Goal: Information Seeking & Learning: Learn about a topic

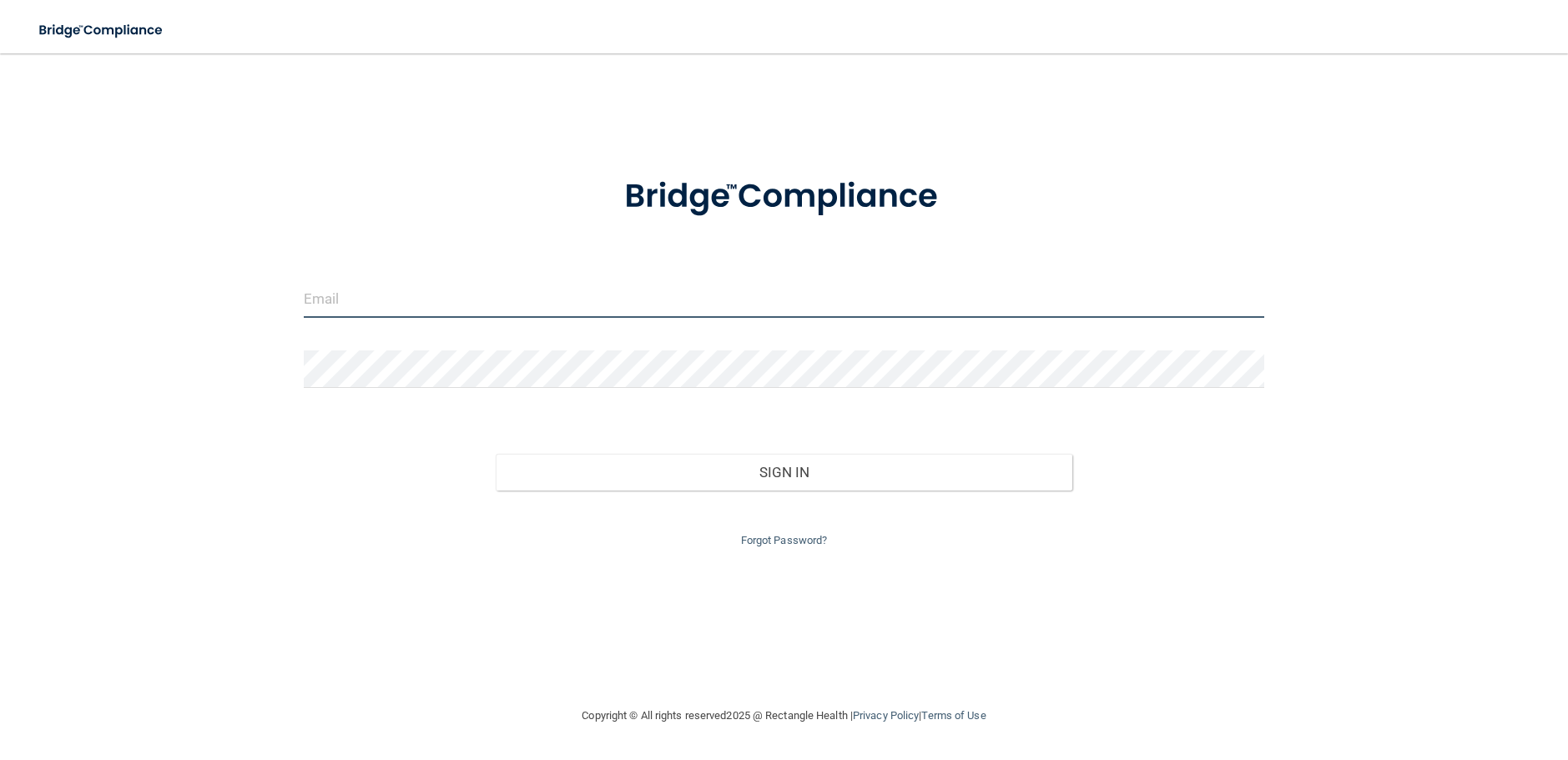
click at [643, 299] on input "email" at bounding box center [784, 299] width 961 height 38
type input "[EMAIL_ADDRESS][PERSON_NAME][DOMAIN_NAME]"
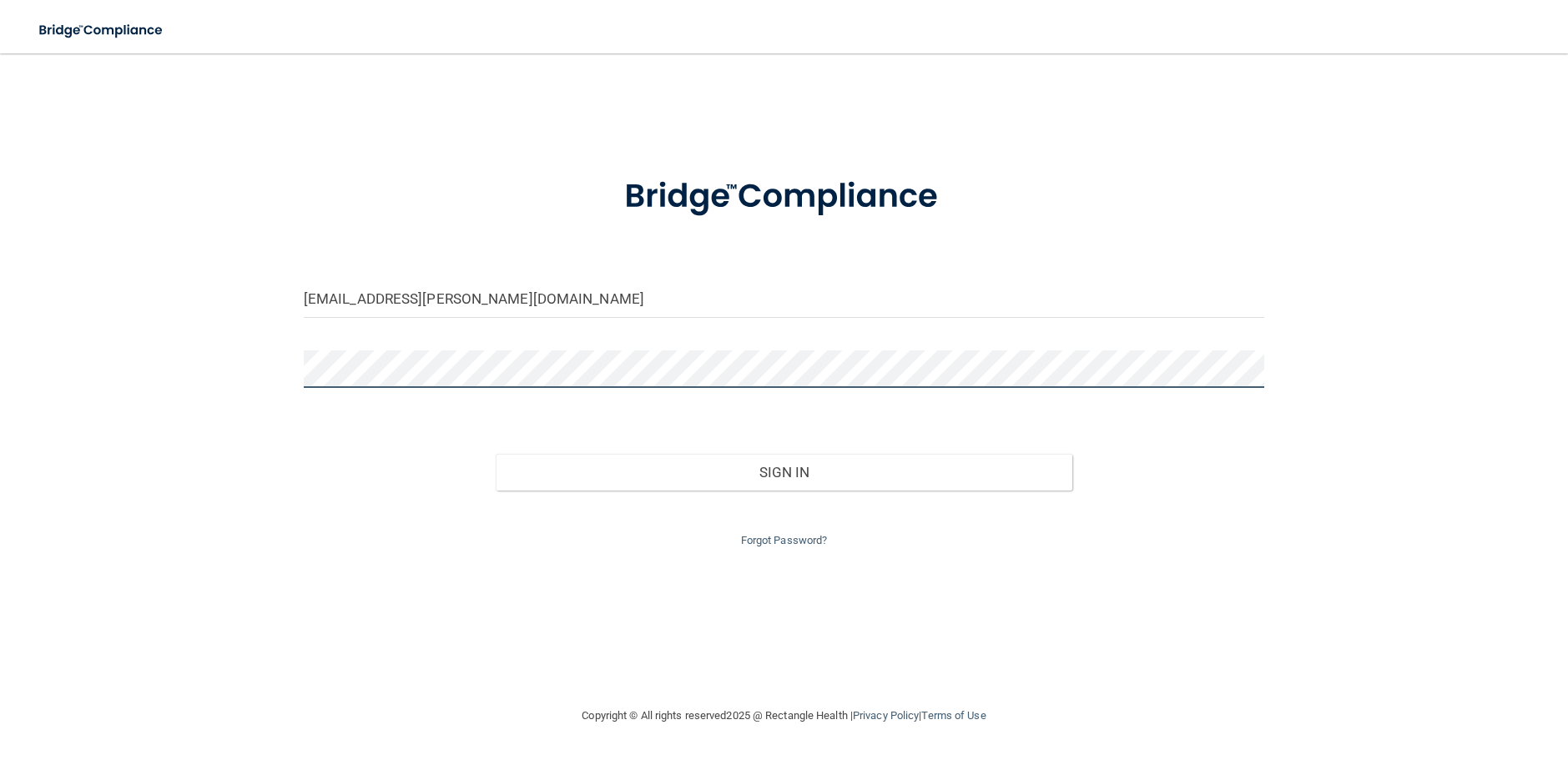
click at [495, 454] on button "Sign In" at bounding box center [783, 472] width 576 height 37
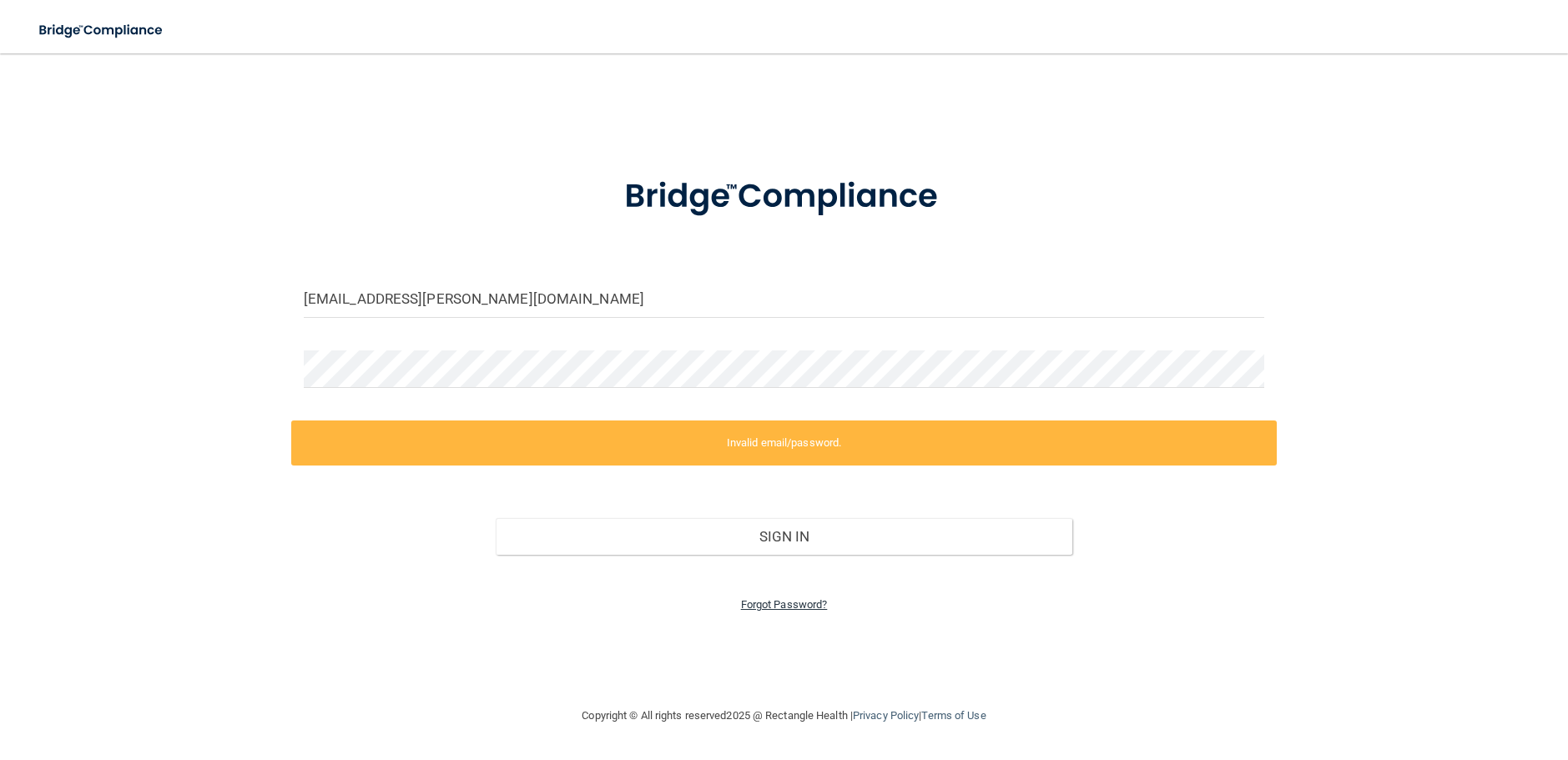
click at [766, 607] on link "Forgot Password?" at bounding box center [784, 604] width 87 height 13
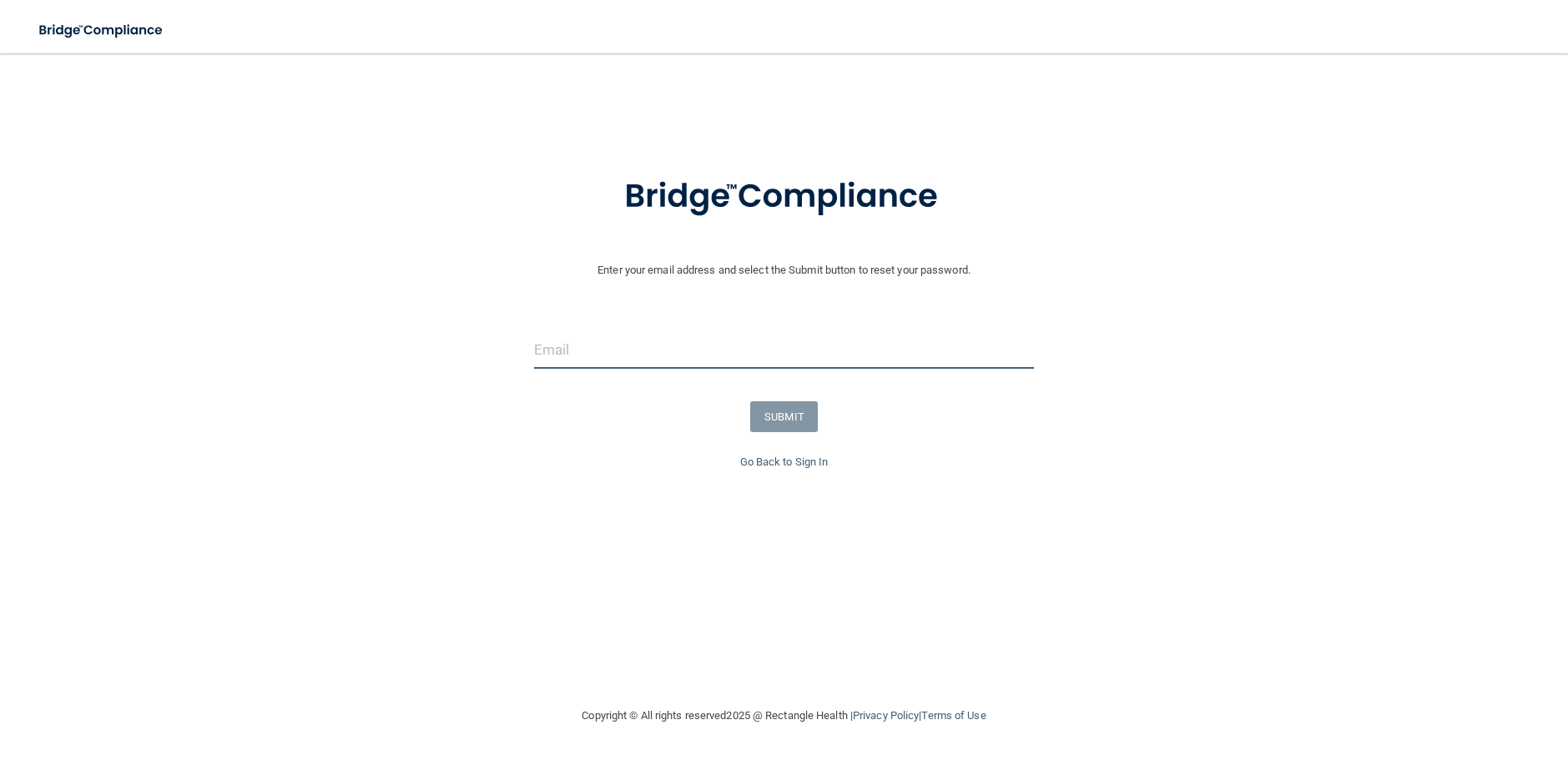
click at [794, 355] on input "email" at bounding box center [784, 350] width 500 height 38
type input "[EMAIL_ADDRESS][PERSON_NAME][DOMAIN_NAME]"
click at [764, 415] on button "SUBMIT" at bounding box center [783, 417] width 68 height 31
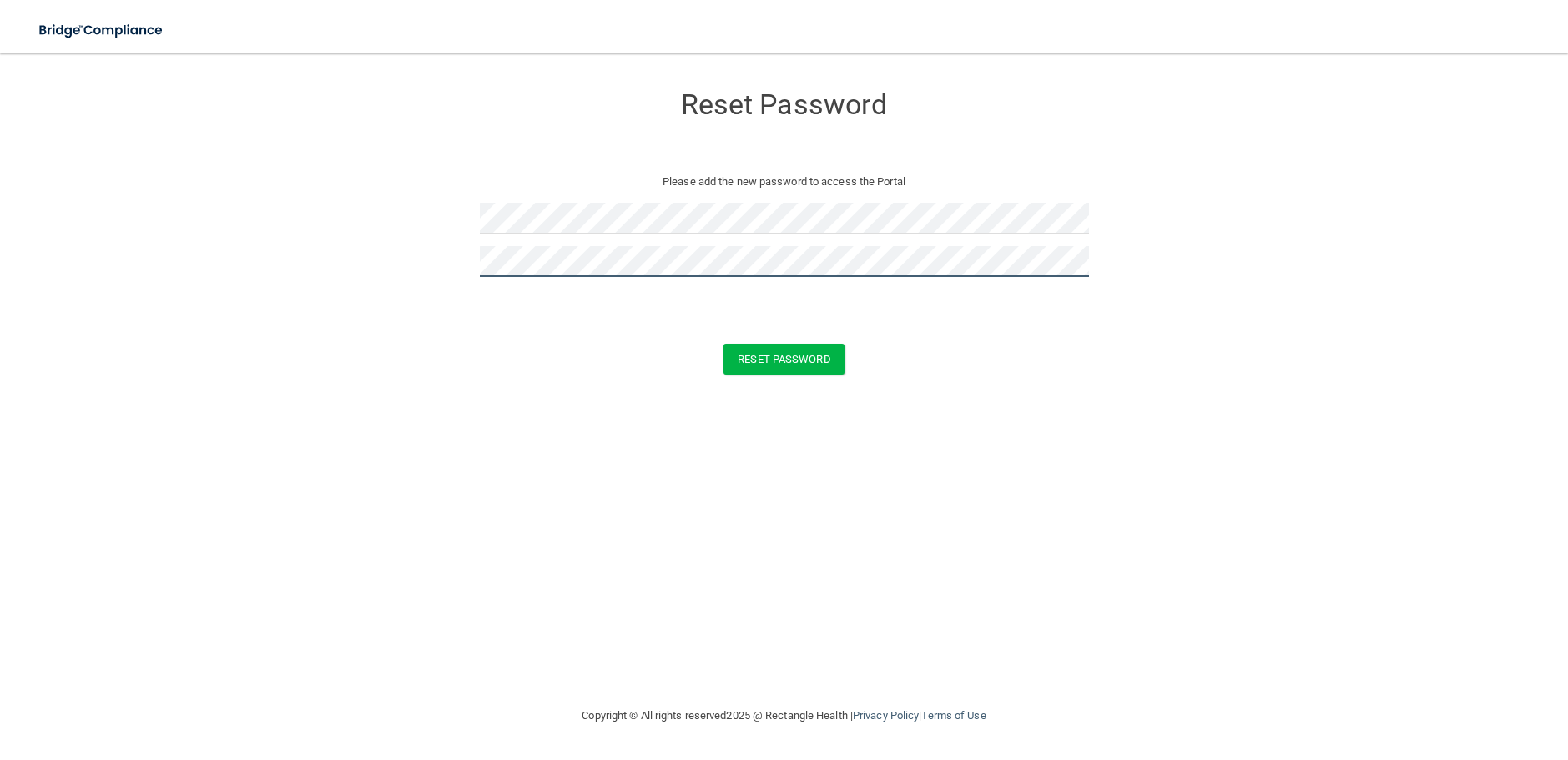
click at [724, 344] on button "Reset Password" at bounding box center [784, 359] width 120 height 31
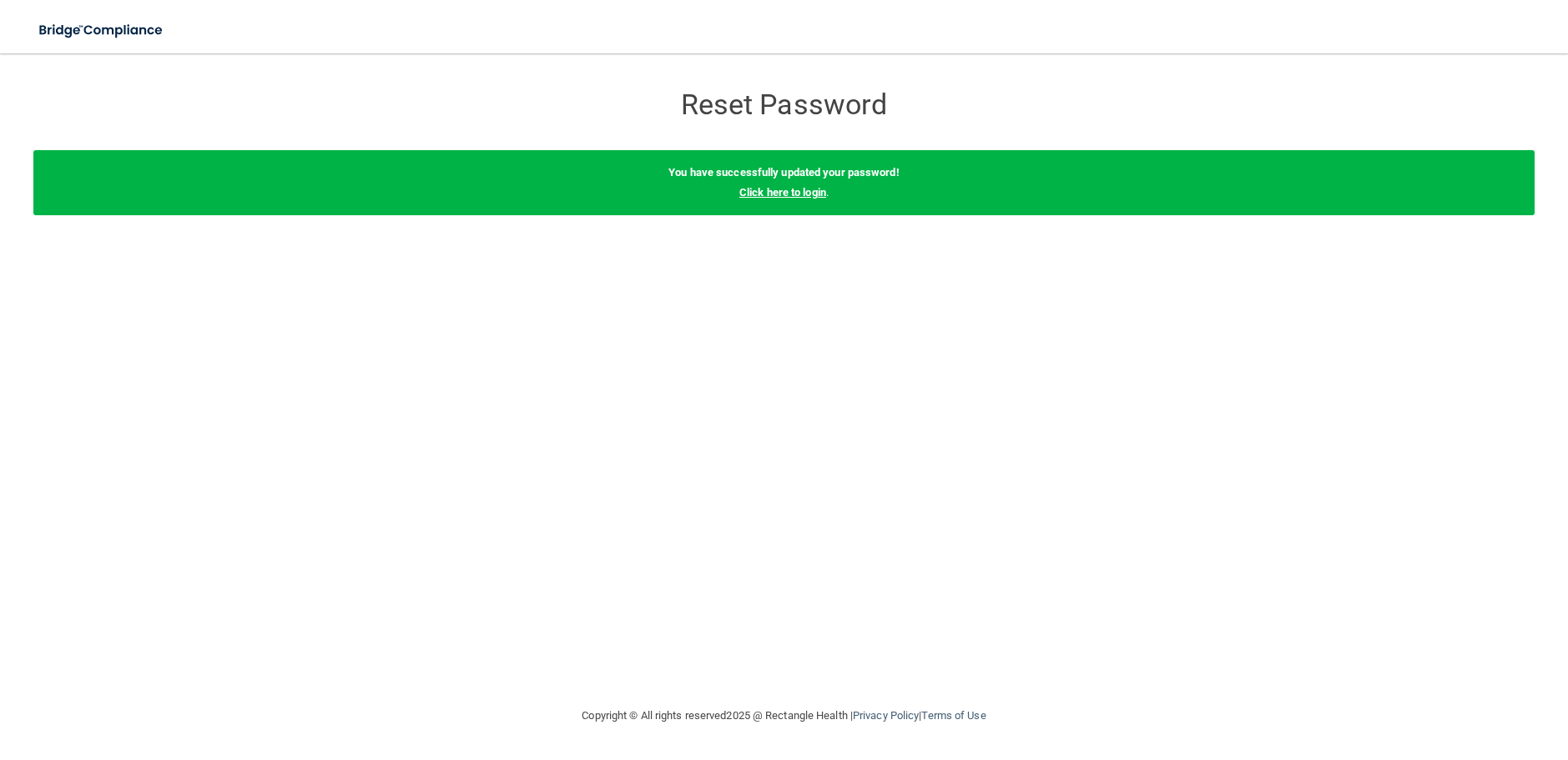
click at [806, 194] on link "Click here to login" at bounding box center [783, 192] width 87 height 13
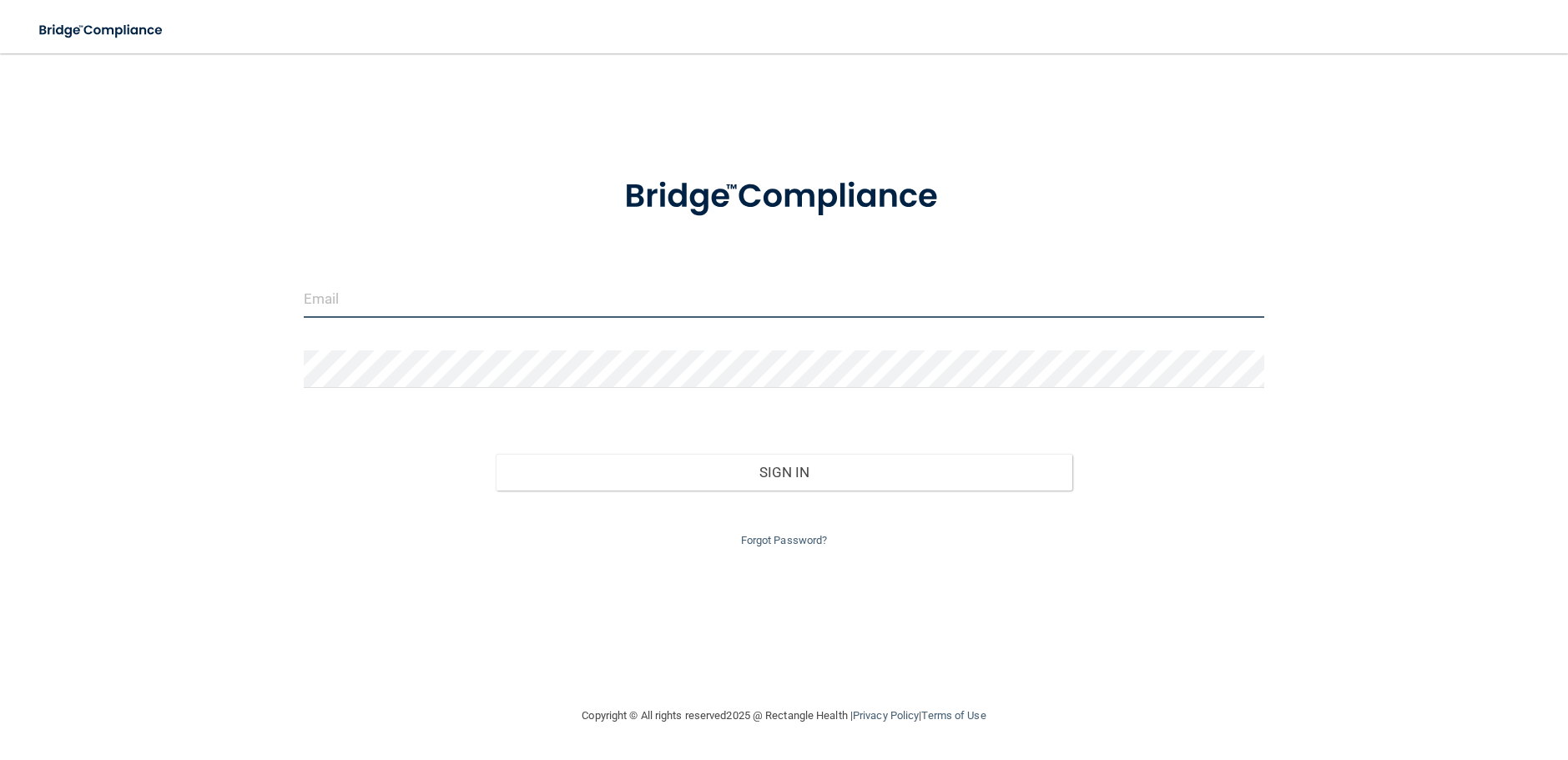
click at [737, 289] on input "email" at bounding box center [784, 299] width 961 height 38
type input "[EMAIL_ADDRESS][PERSON_NAME][DOMAIN_NAME]"
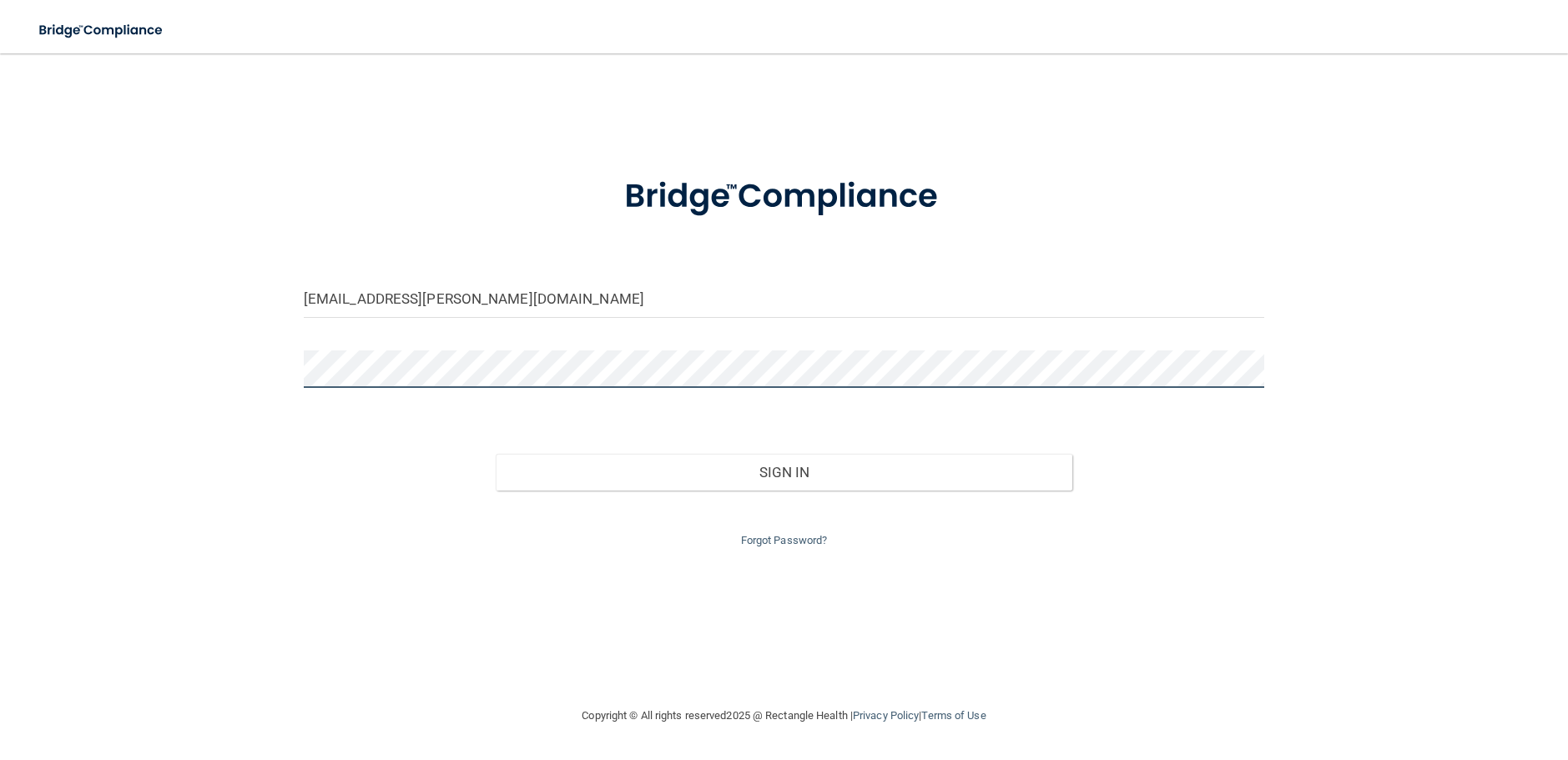
click at [495, 454] on button "Sign In" at bounding box center [783, 472] width 576 height 37
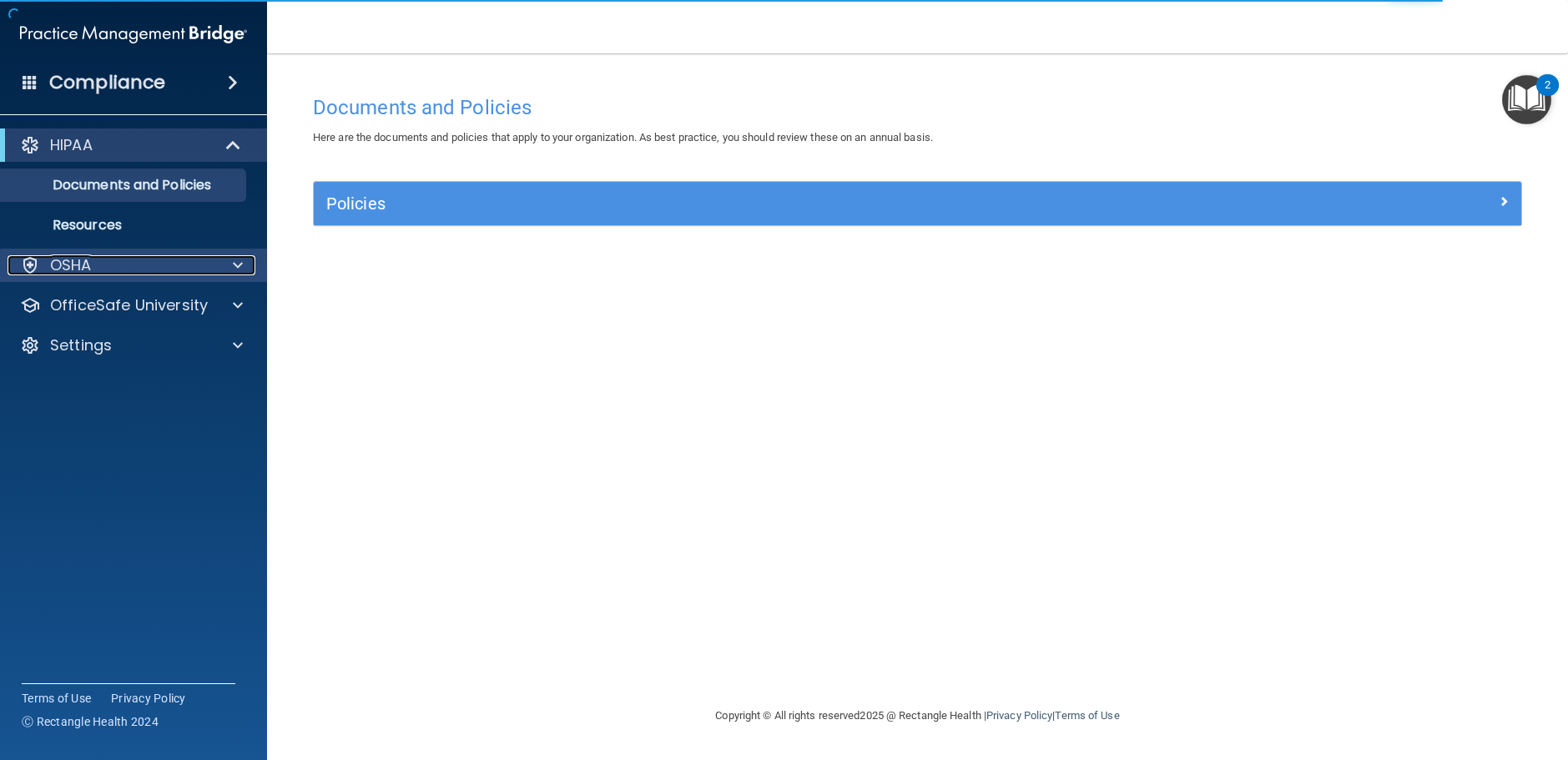
click at [120, 264] on div "OSHA" at bounding box center [110, 265] width 207 height 20
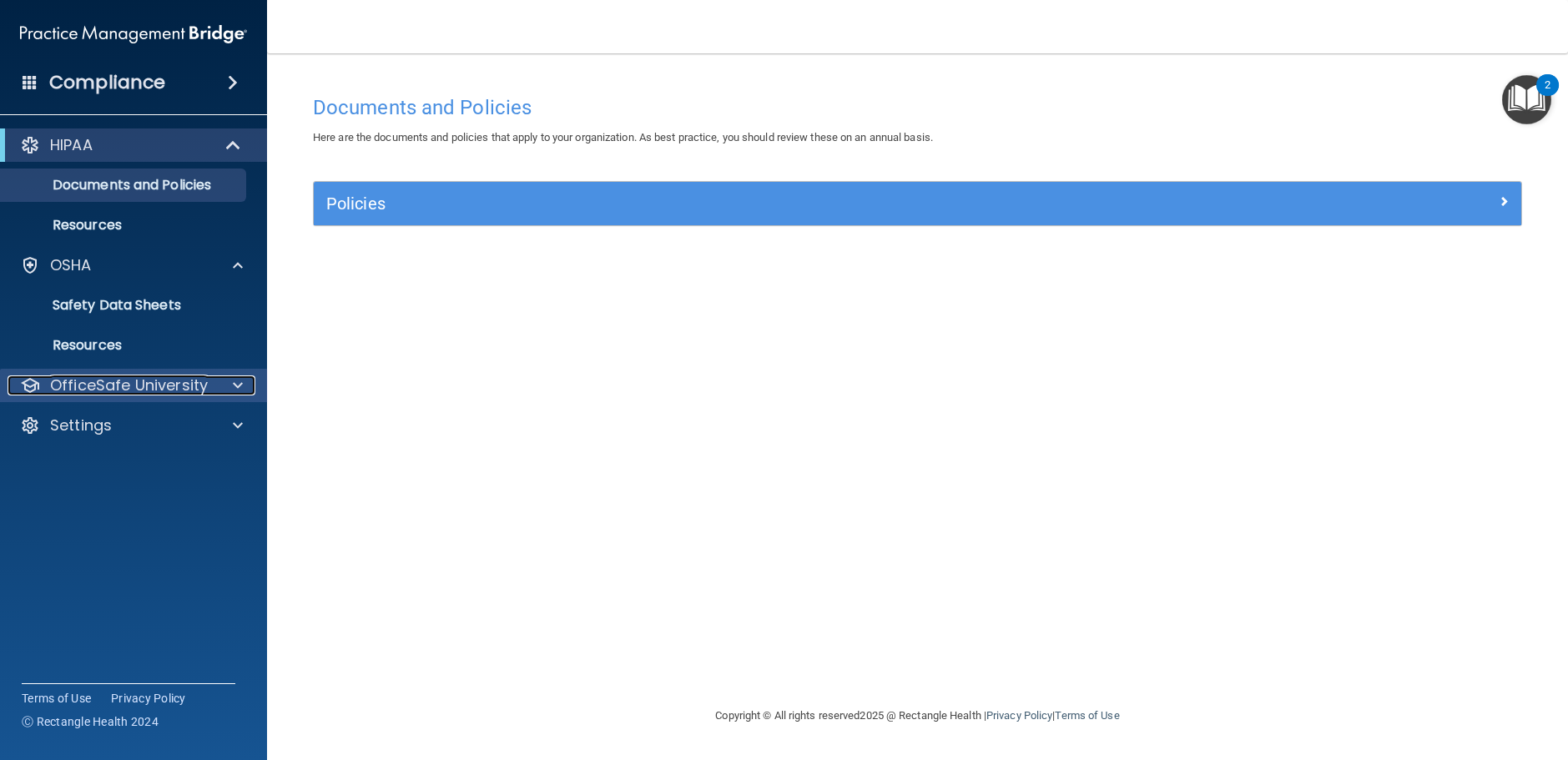
click at [127, 389] on p "OfficeSafe University" at bounding box center [129, 386] width 157 height 20
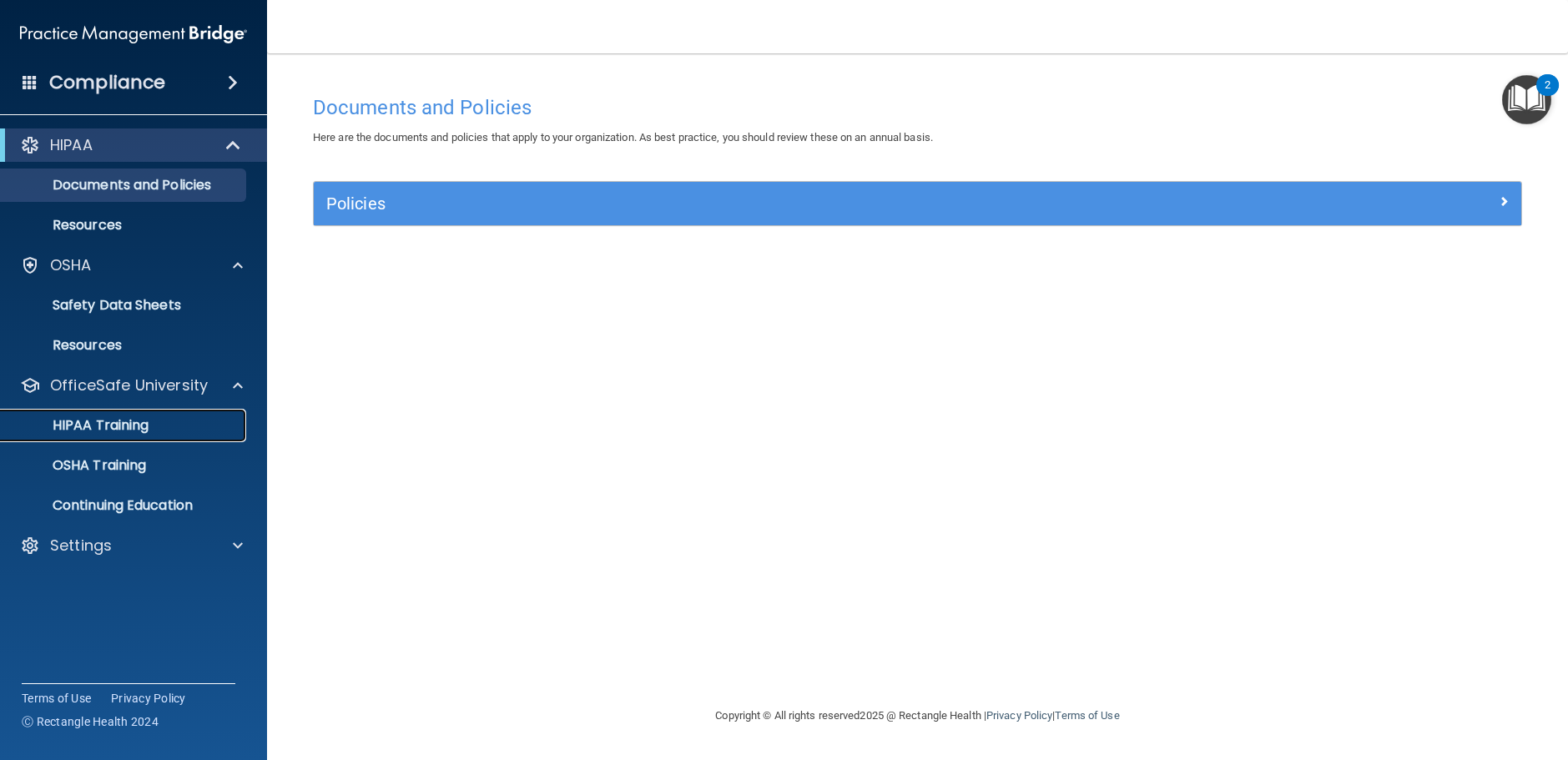
click at [143, 429] on p "HIPAA Training" at bounding box center [79, 426] width 138 height 17
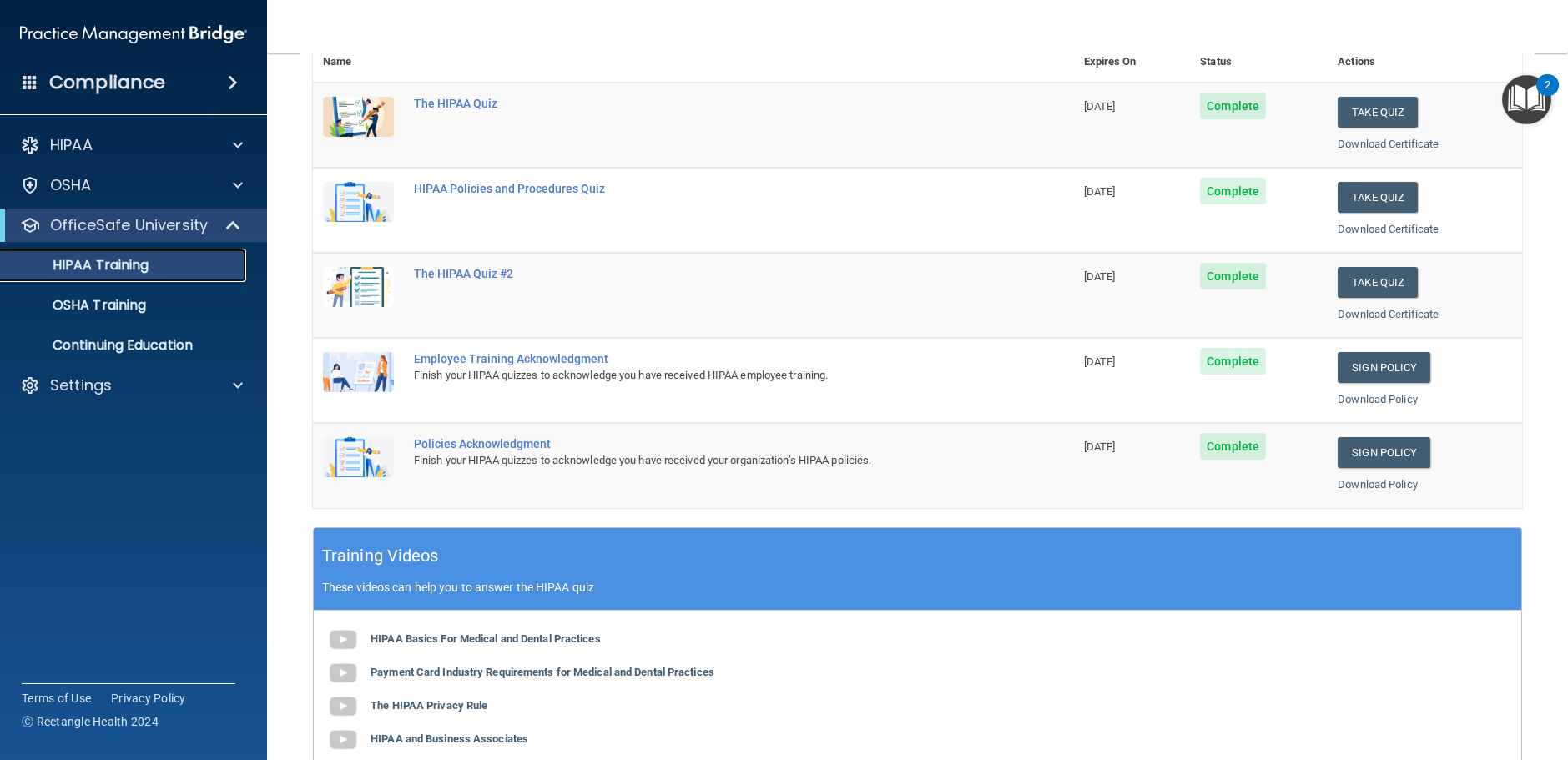
scroll to position [167, 0]
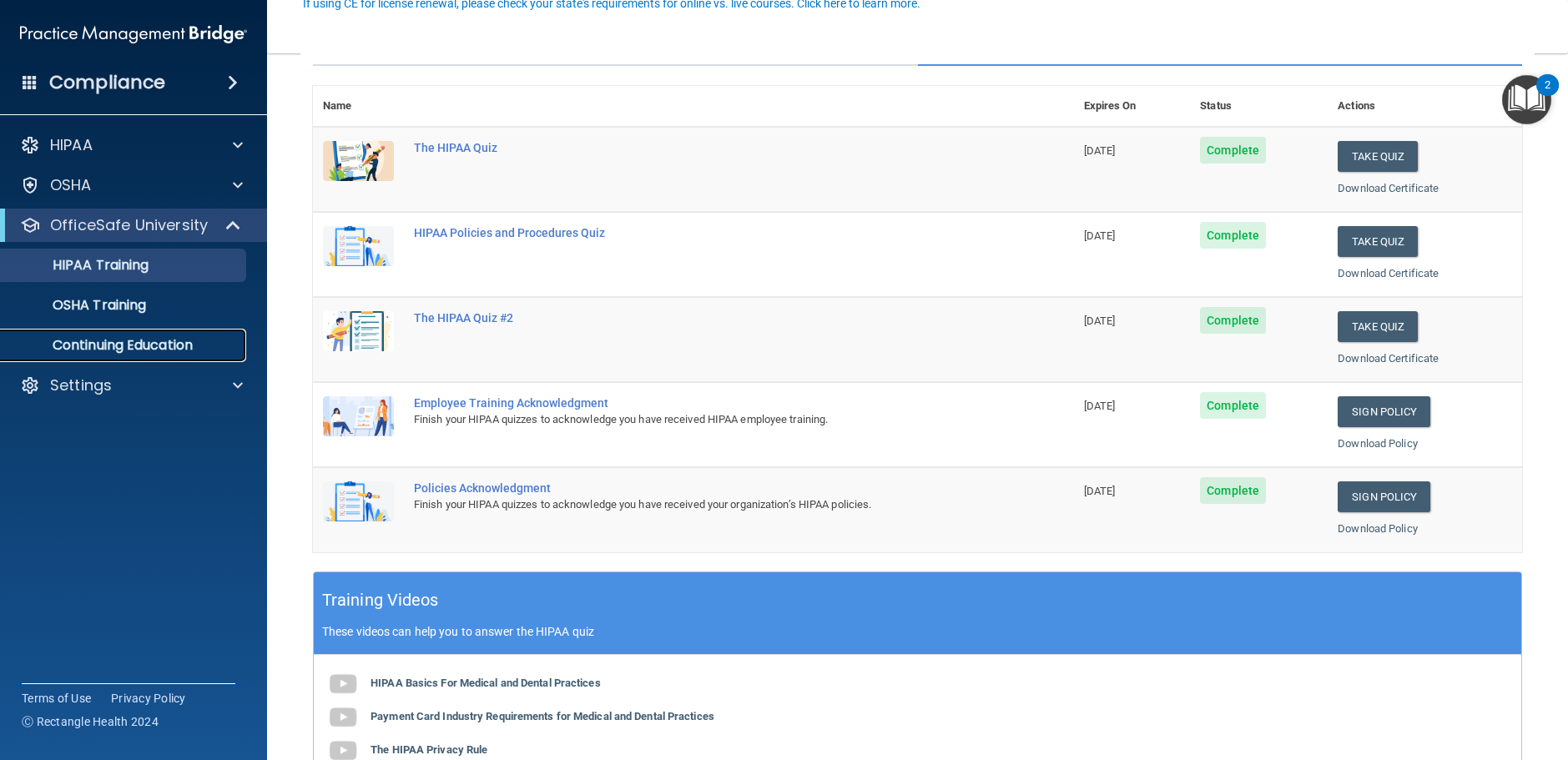
click at [105, 357] on link "Continuing Education" at bounding box center [115, 346] width 263 height 33
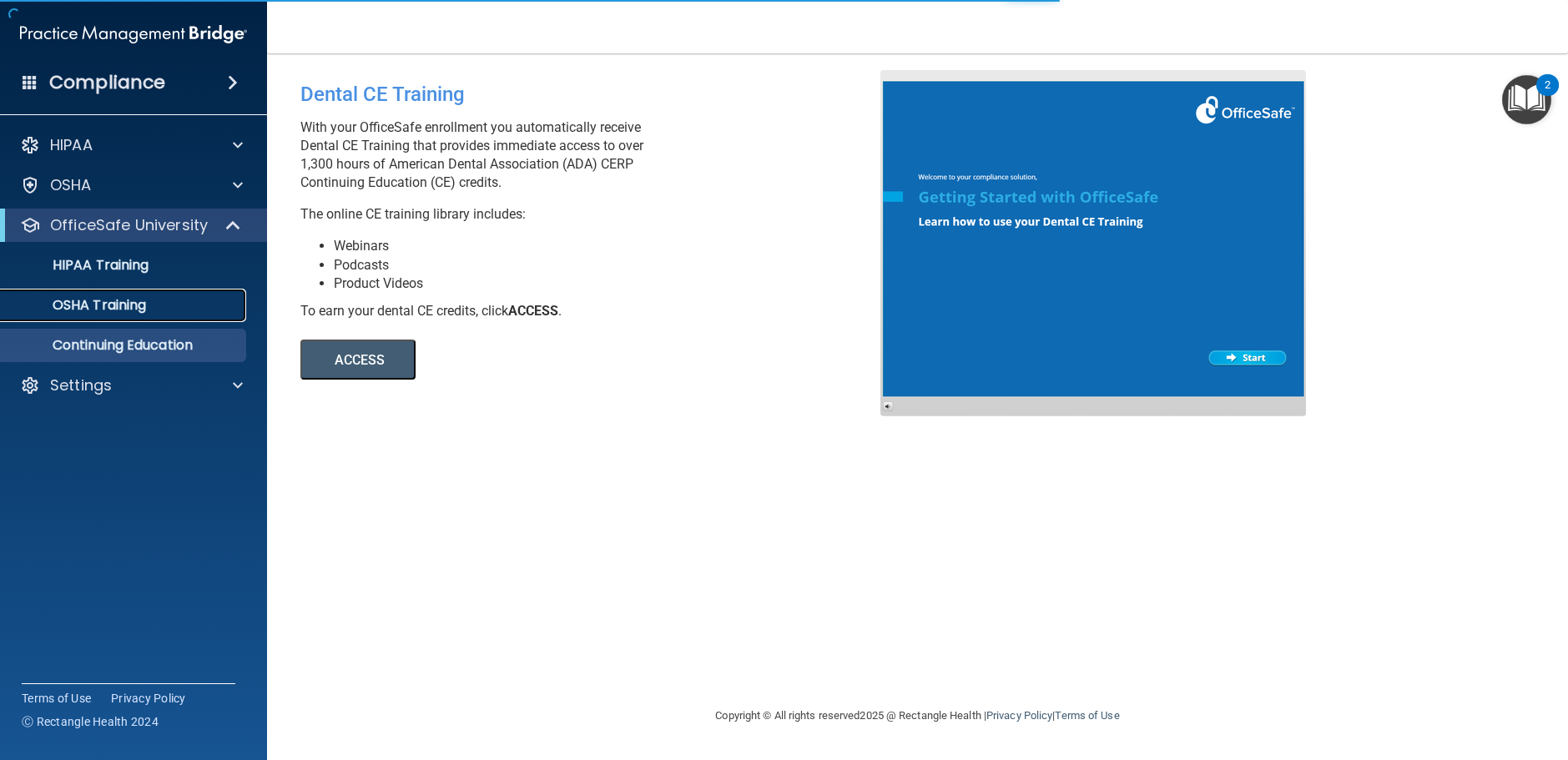
click at [136, 302] on p "OSHA Training" at bounding box center [79, 306] width 136 height 17
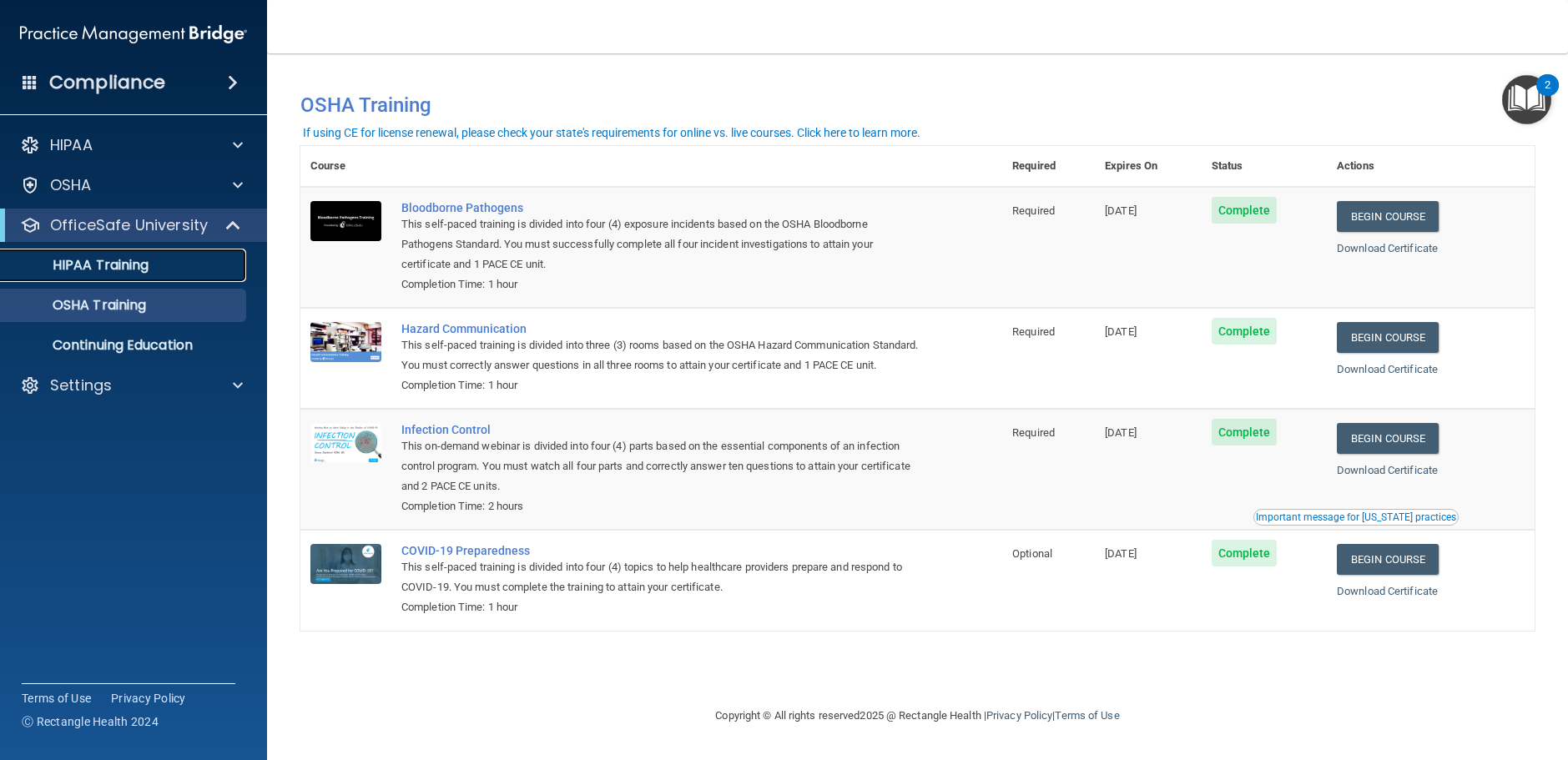
click at [113, 270] on p "HIPAA Training" at bounding box center [79, 265] width 138 height 17
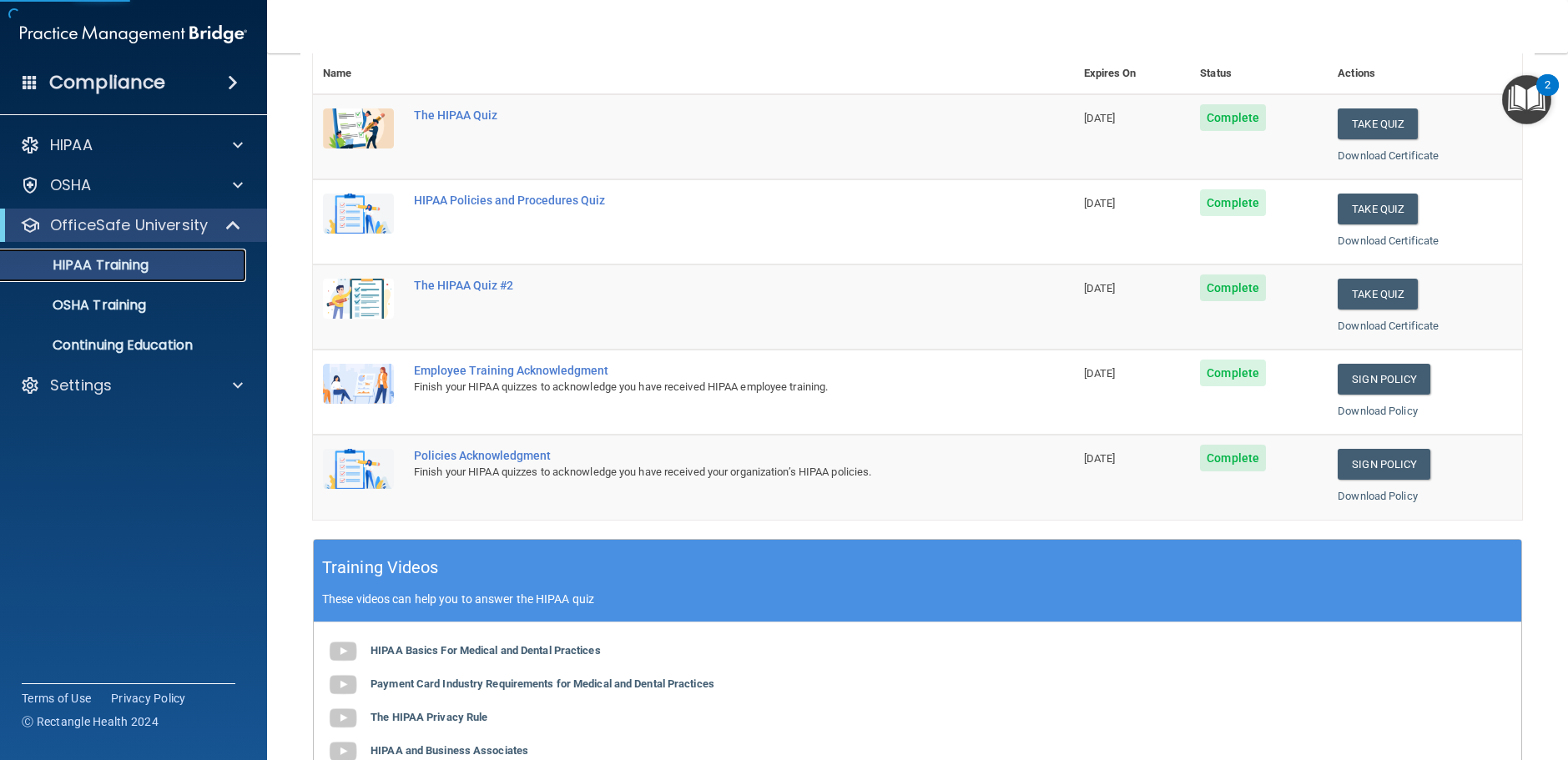
scroll to position [334, 0]
